Goal: Information Seeking & Learning: Learn about a topic

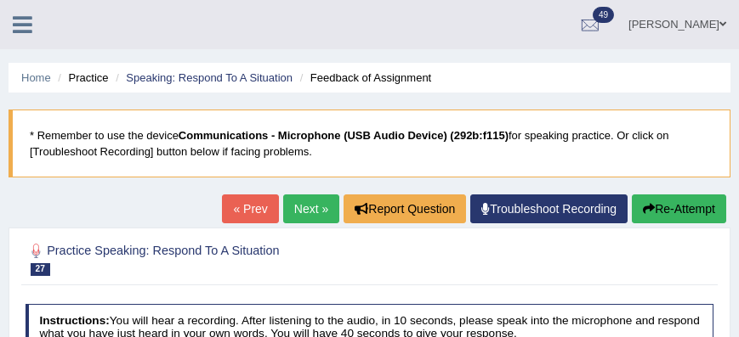
click at [677, 17] on link "Obehi ighodaro" at bounding box center [676, 22] width 123 height 44
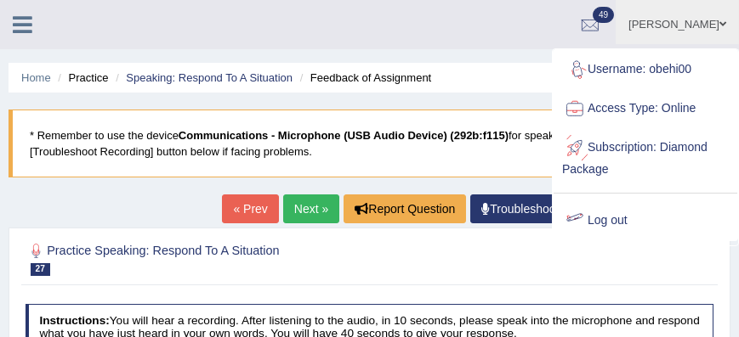
click at [613, 212] on link "Log out" at bounding box center [645, 220] width 184 height 39
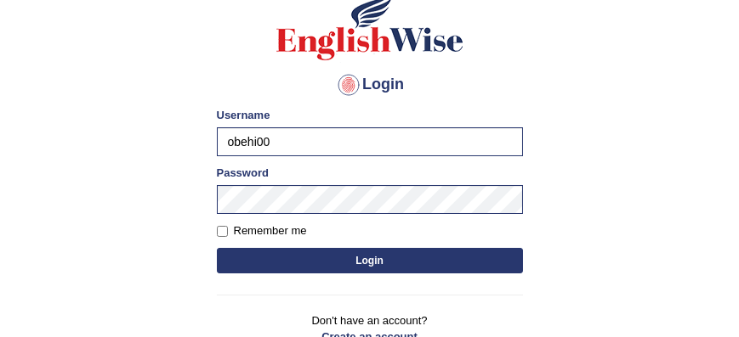
scroll to position [170, 0]
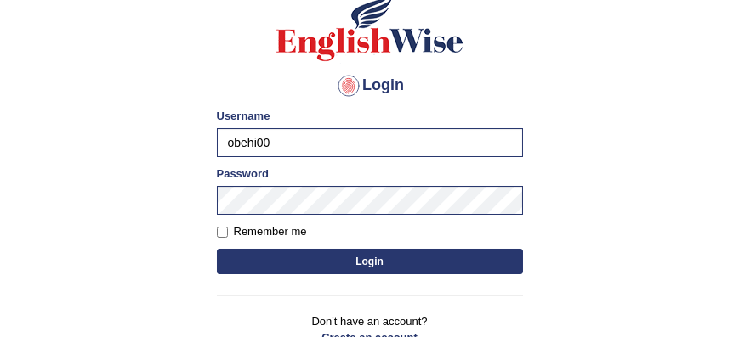
click at [456, 148] on input "obehi00" at bounding box center [370, 142] width 306 height 29
type input "TharushiKodi"
click at [388, 251] on button "Login" at bounding box center [370, 262] width 306 height 26
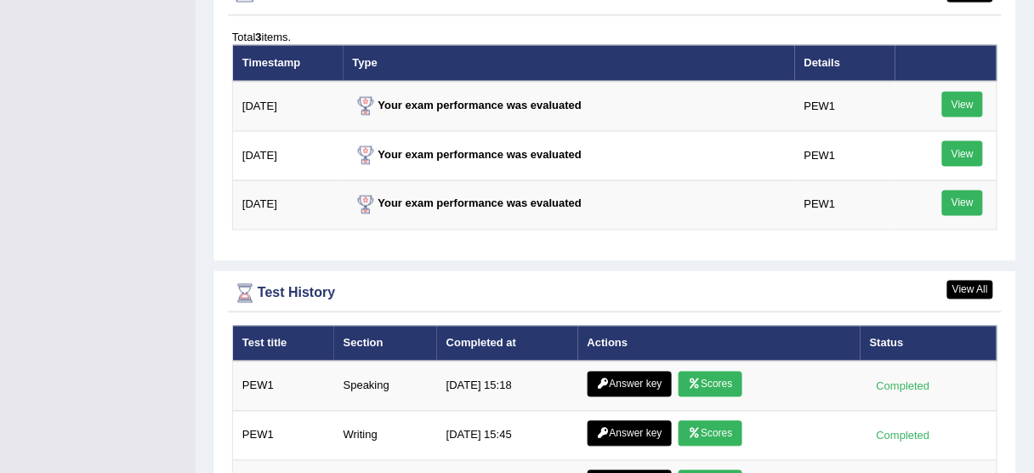
scroll to position [2238, 0]
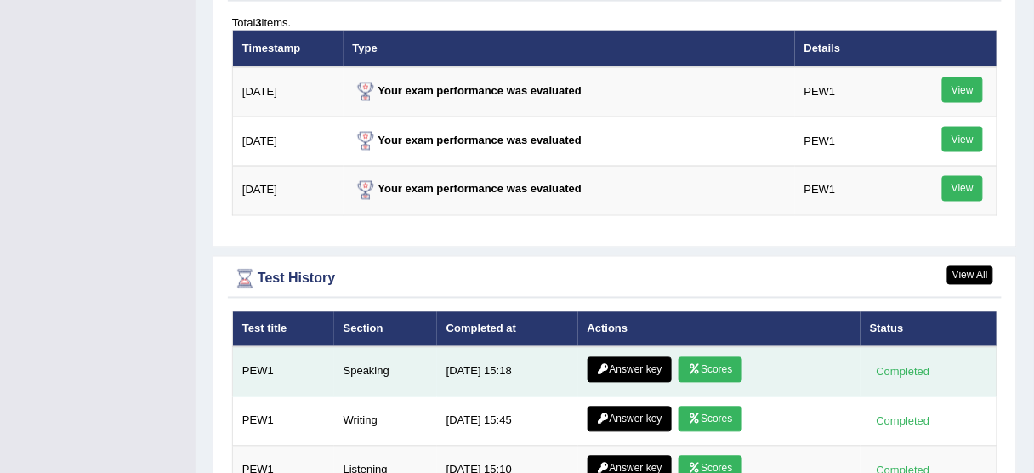
click at [609, 357] on link "Answer key" at bounding box center [629, 370] width 84 height 26
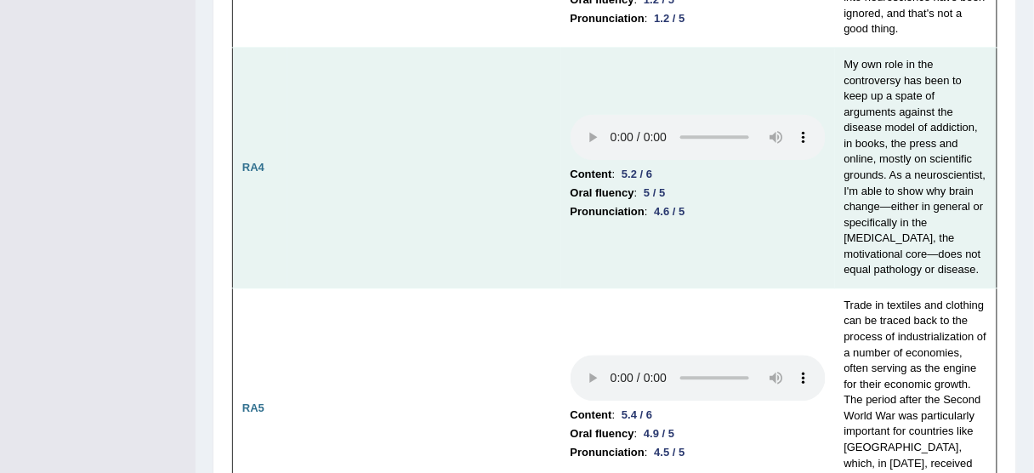
scroll to position [885, 0]
